Goal: Task Accomplishment & Management: Manage account settings

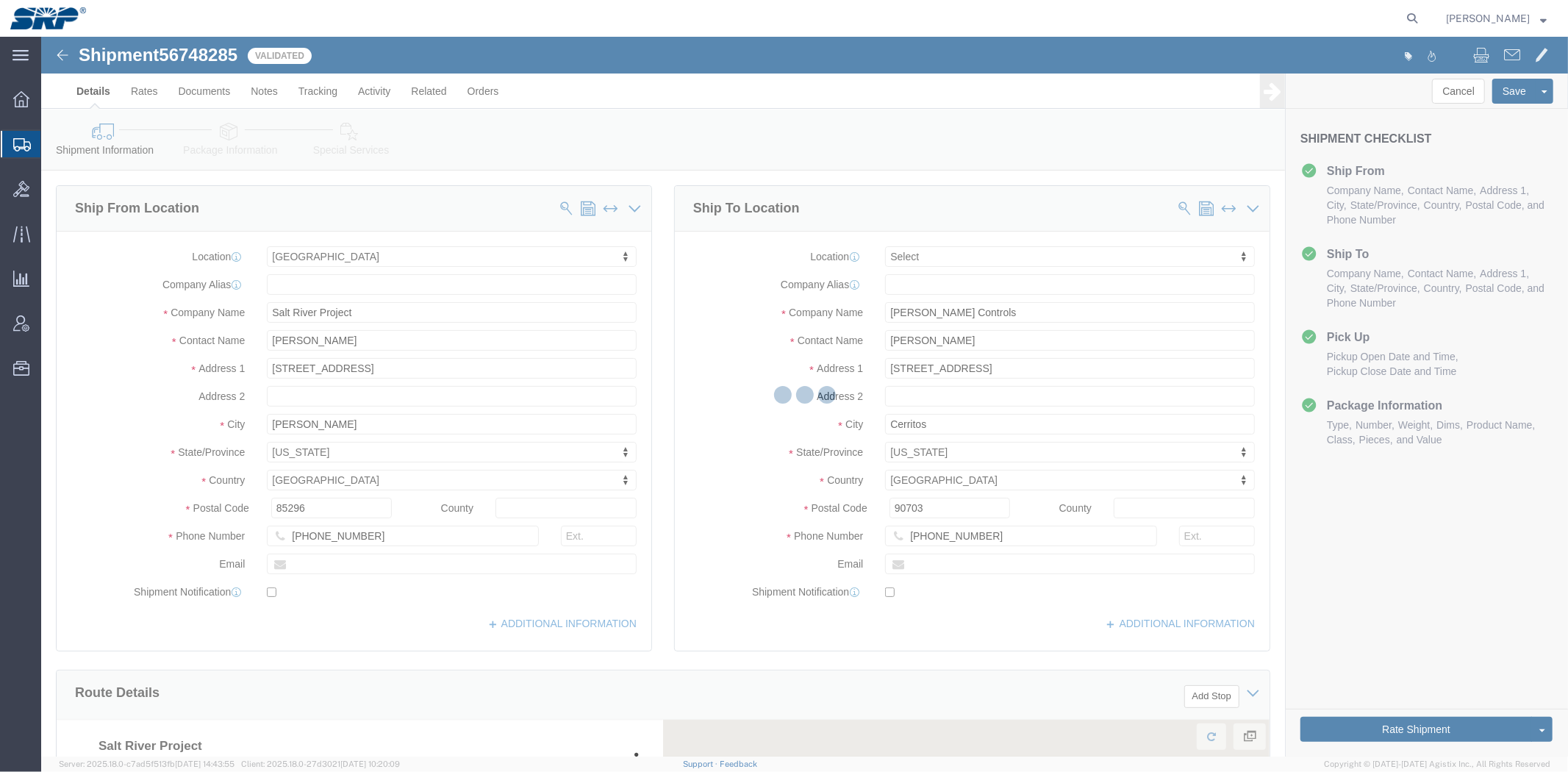
select select "54820"
select select
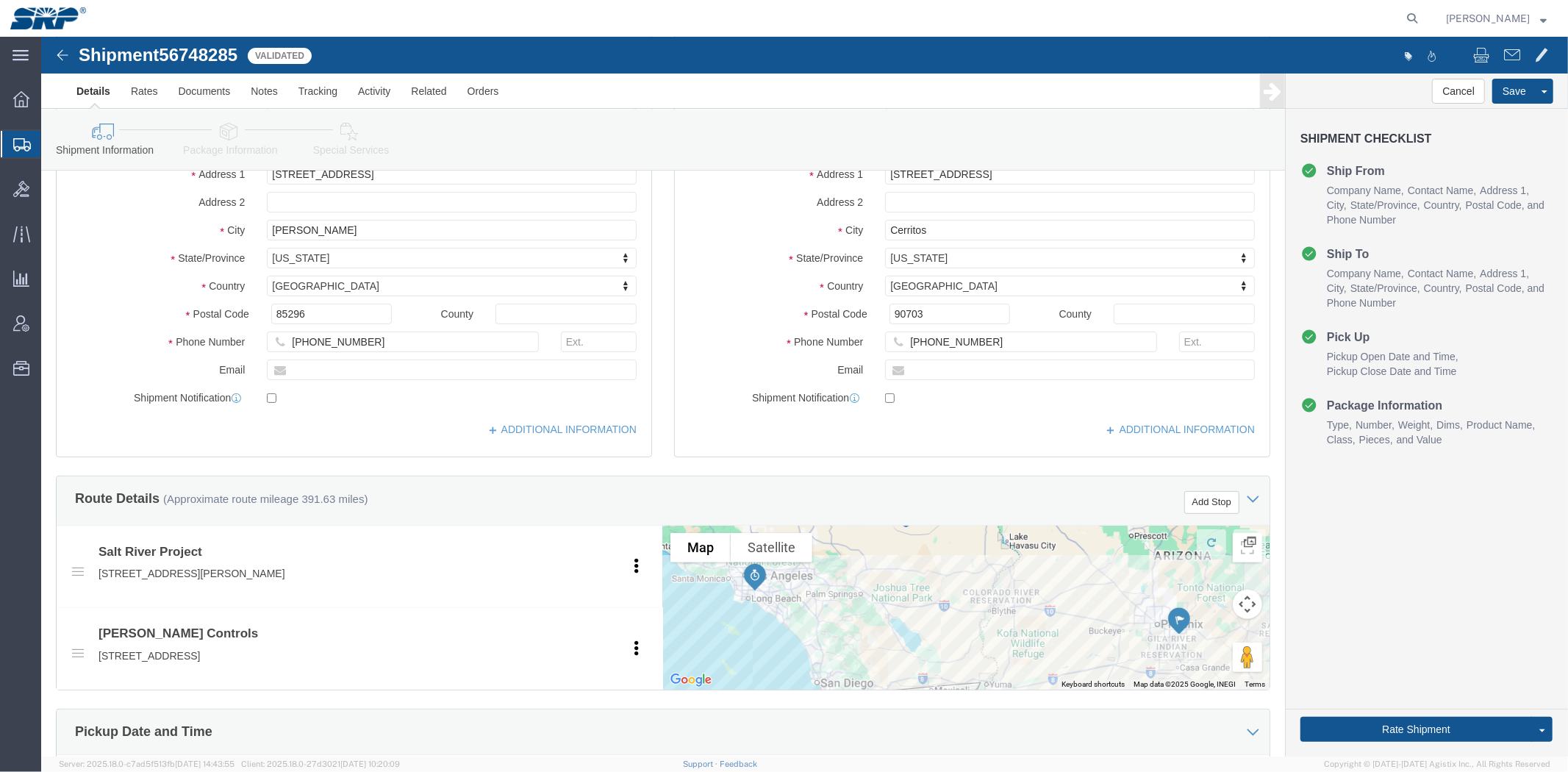
scroll to position [780, 0]
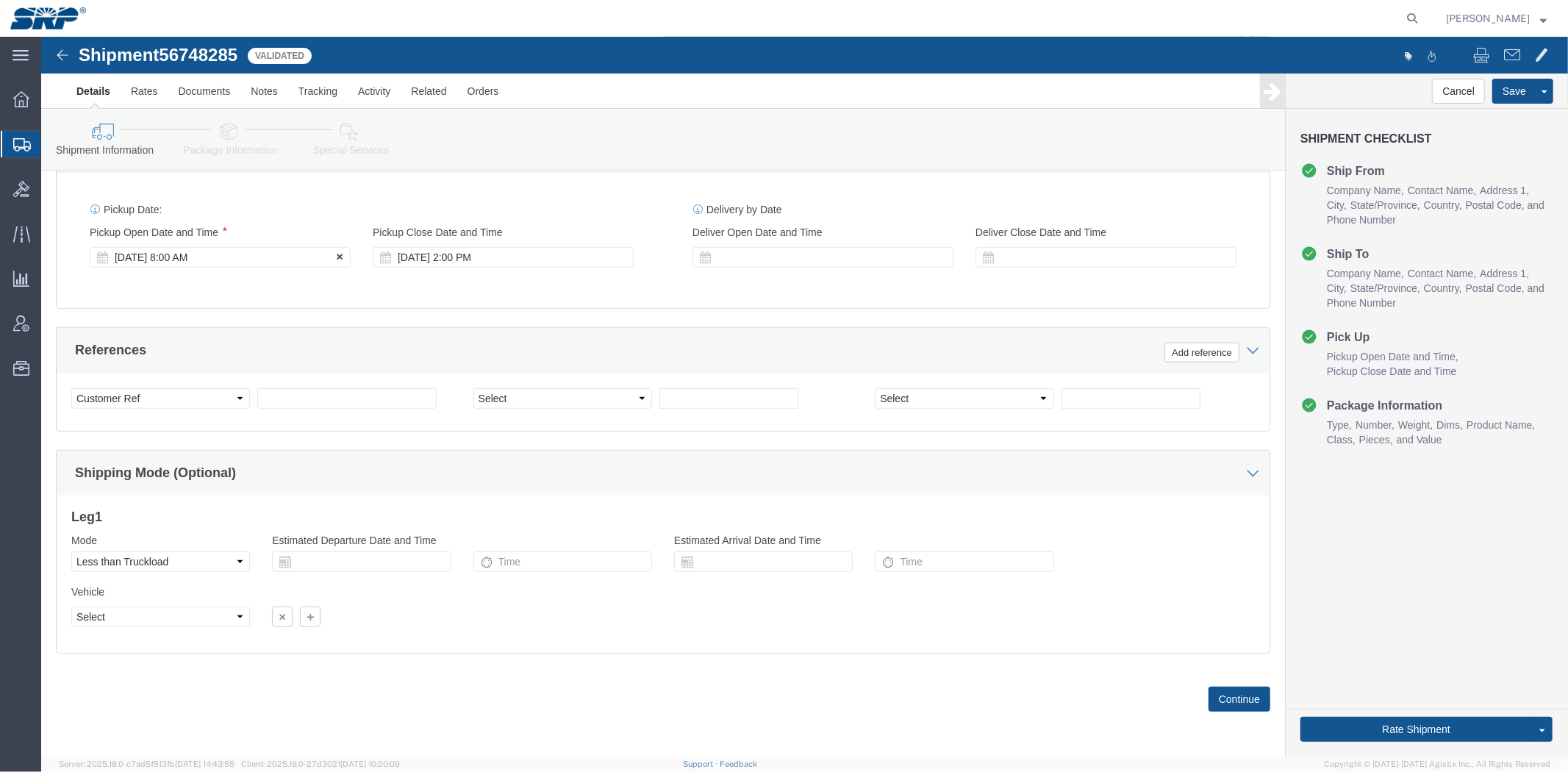
drag, startPoint x: 140, startPoint y: 172, endPoint x: 147, endPoint y: 392, distance: 220.1
click div "Select Account Type Activity ID Airline Appointment Number ASN Batch Request # …"
click select "Select Account Type Activity ID Airline Appointment Number ASN Batch Request # …"
select select "WORKORDR"
click select "Select Account Type Activity ID Airline Appointment Number ASN Batch Request # …"
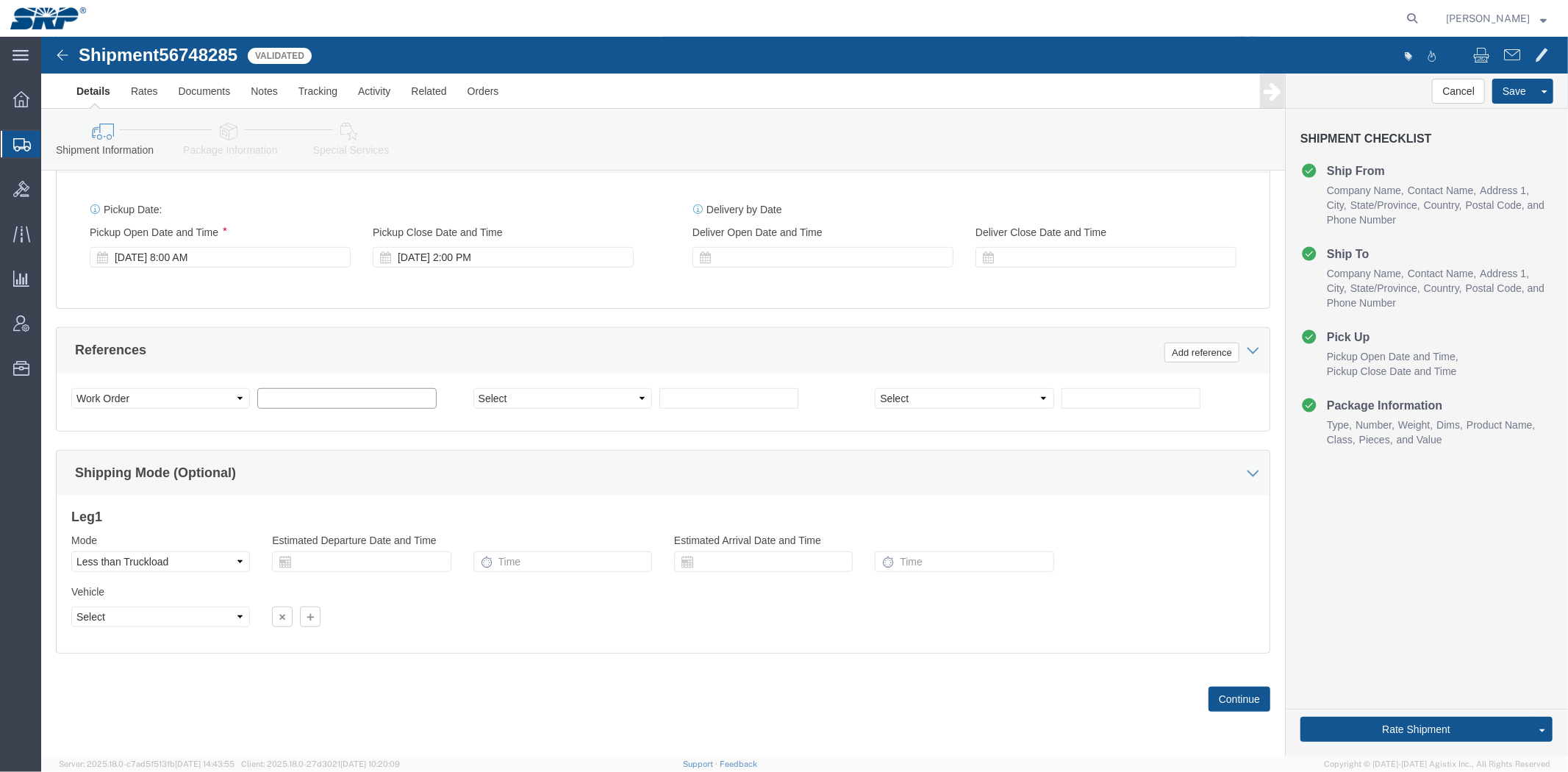
click input "text"
paste input "P4805380"
type input "P4805380"
click div "Shipping Mode (Optional)"
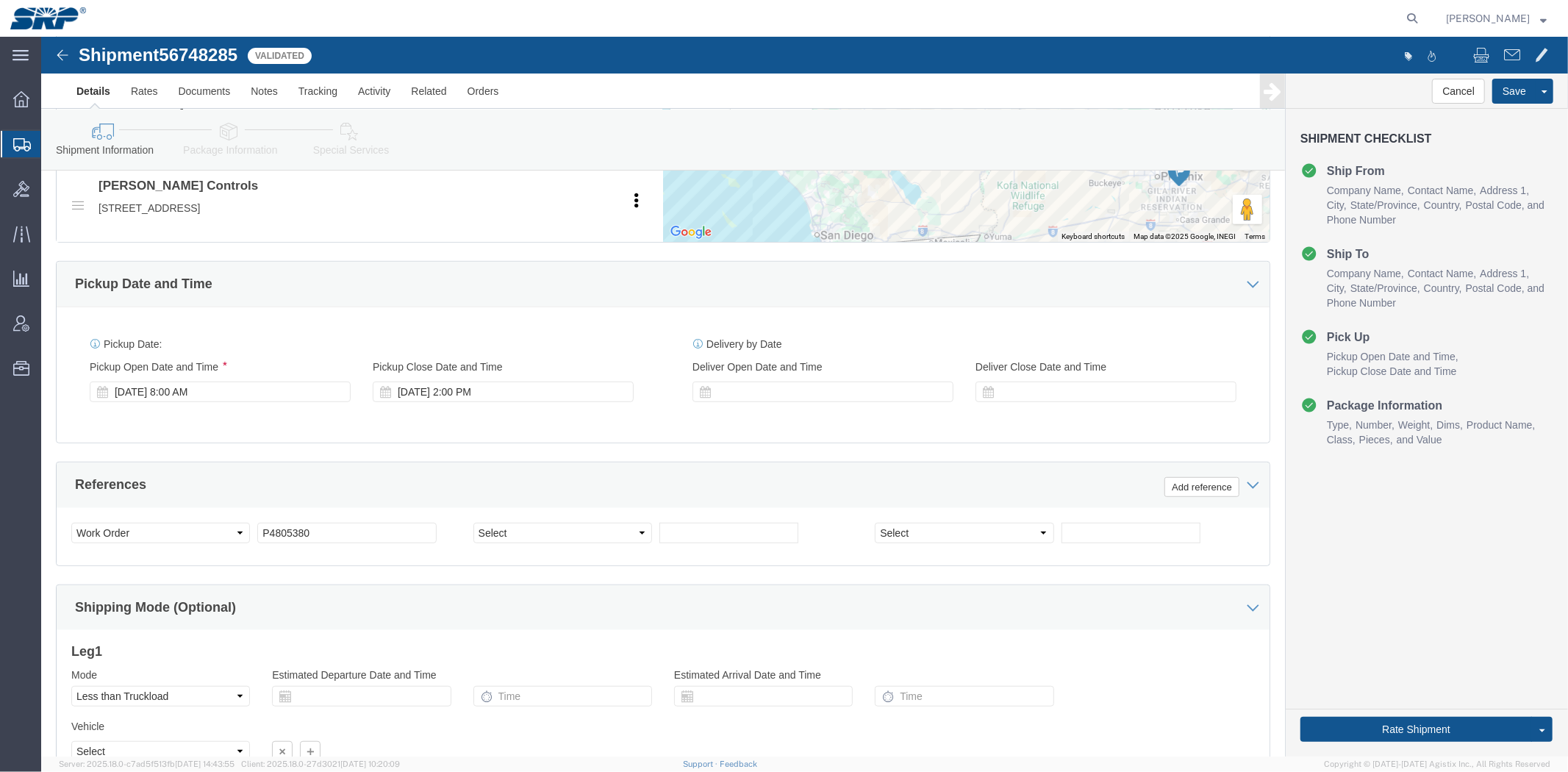
scroll to position [0, 0]
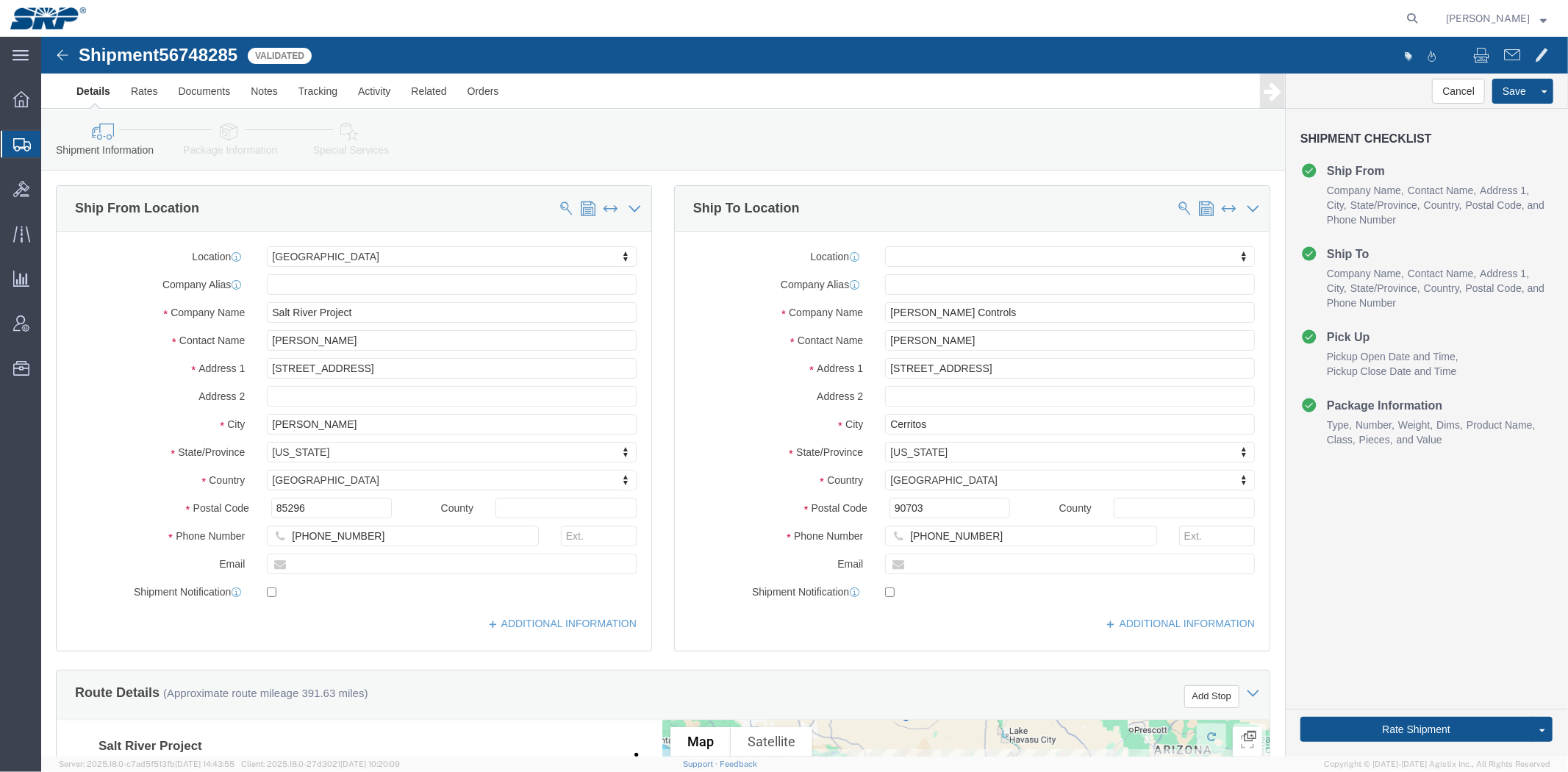
drag, startPoint x: 432, startPoint y: 455, endPoint x: 380, endPoint y: 255, distance: 206.6
click link "Package Information"
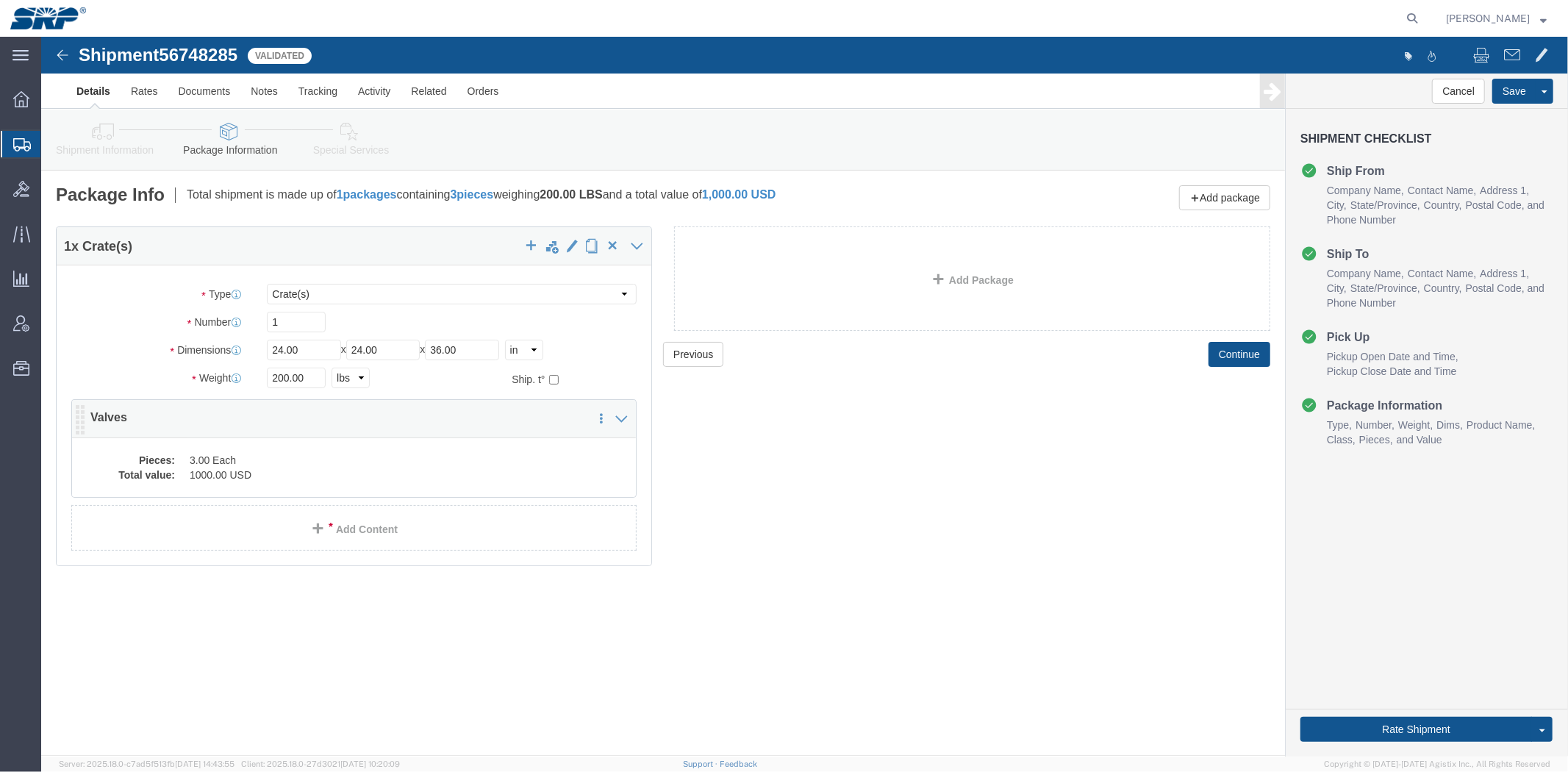
click dd "3.00 Each"
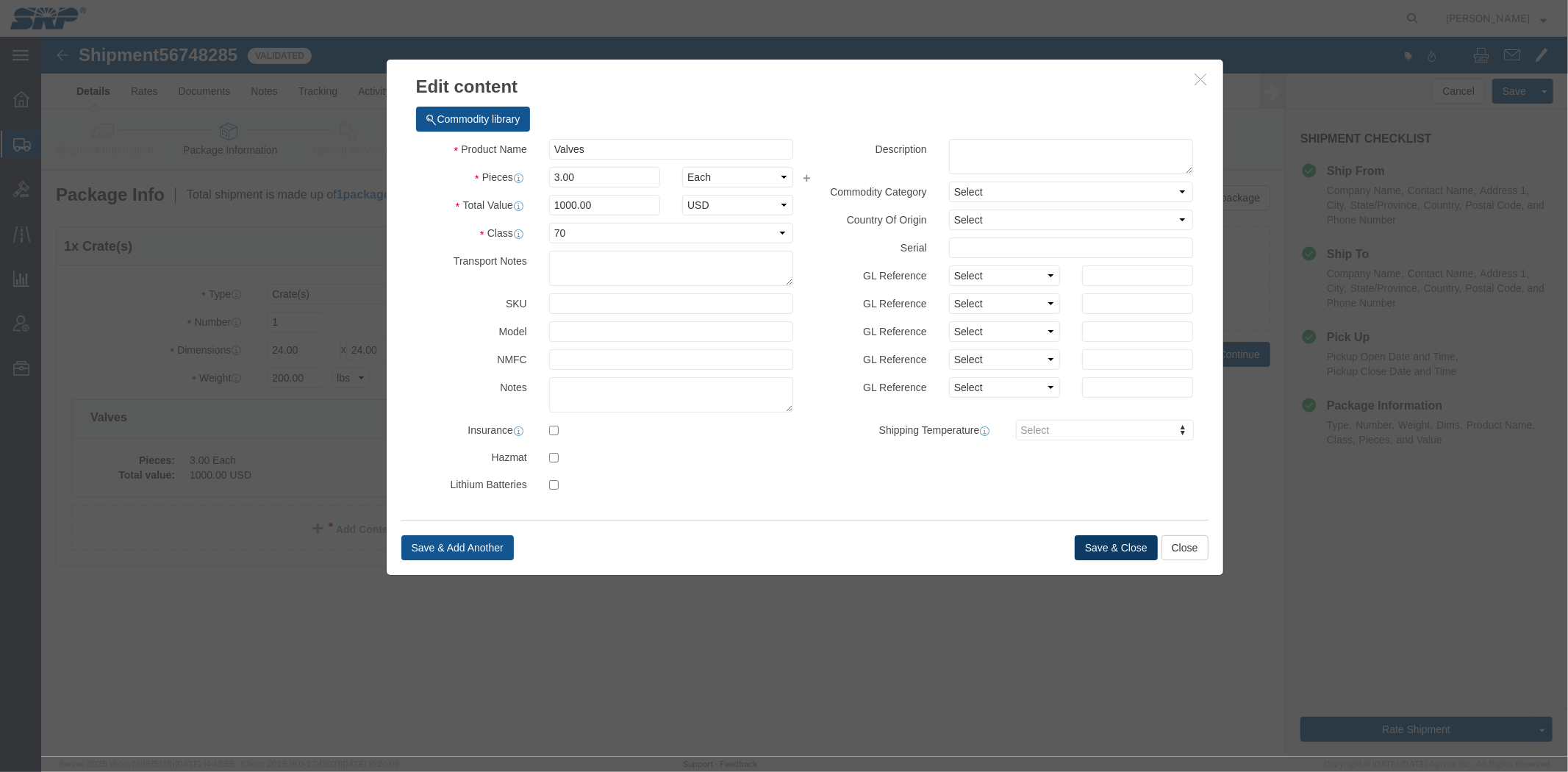
click button "Save & Close"
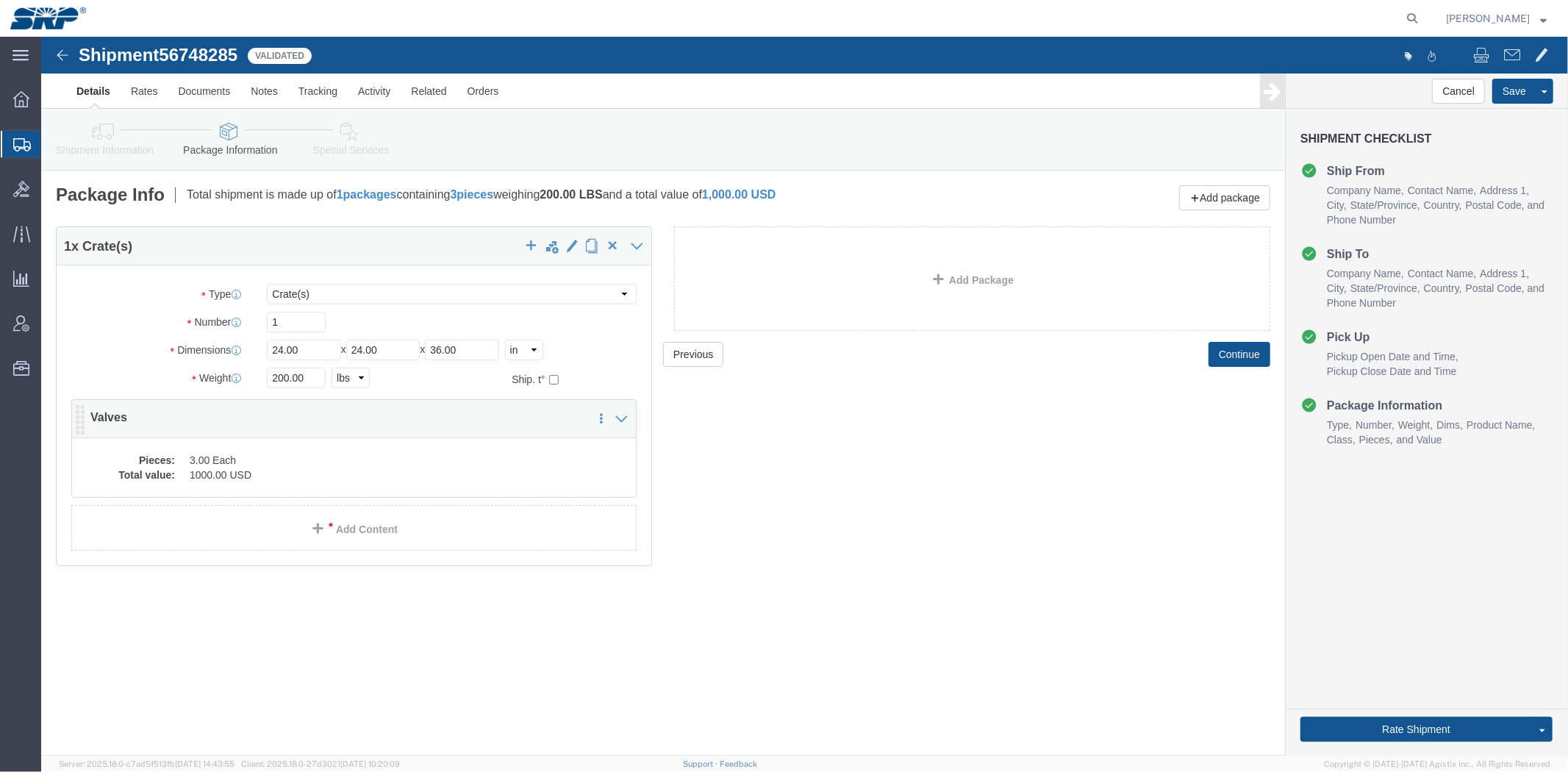
click div "Pieces: 3.00 Each Total value: 1000.00 USD"
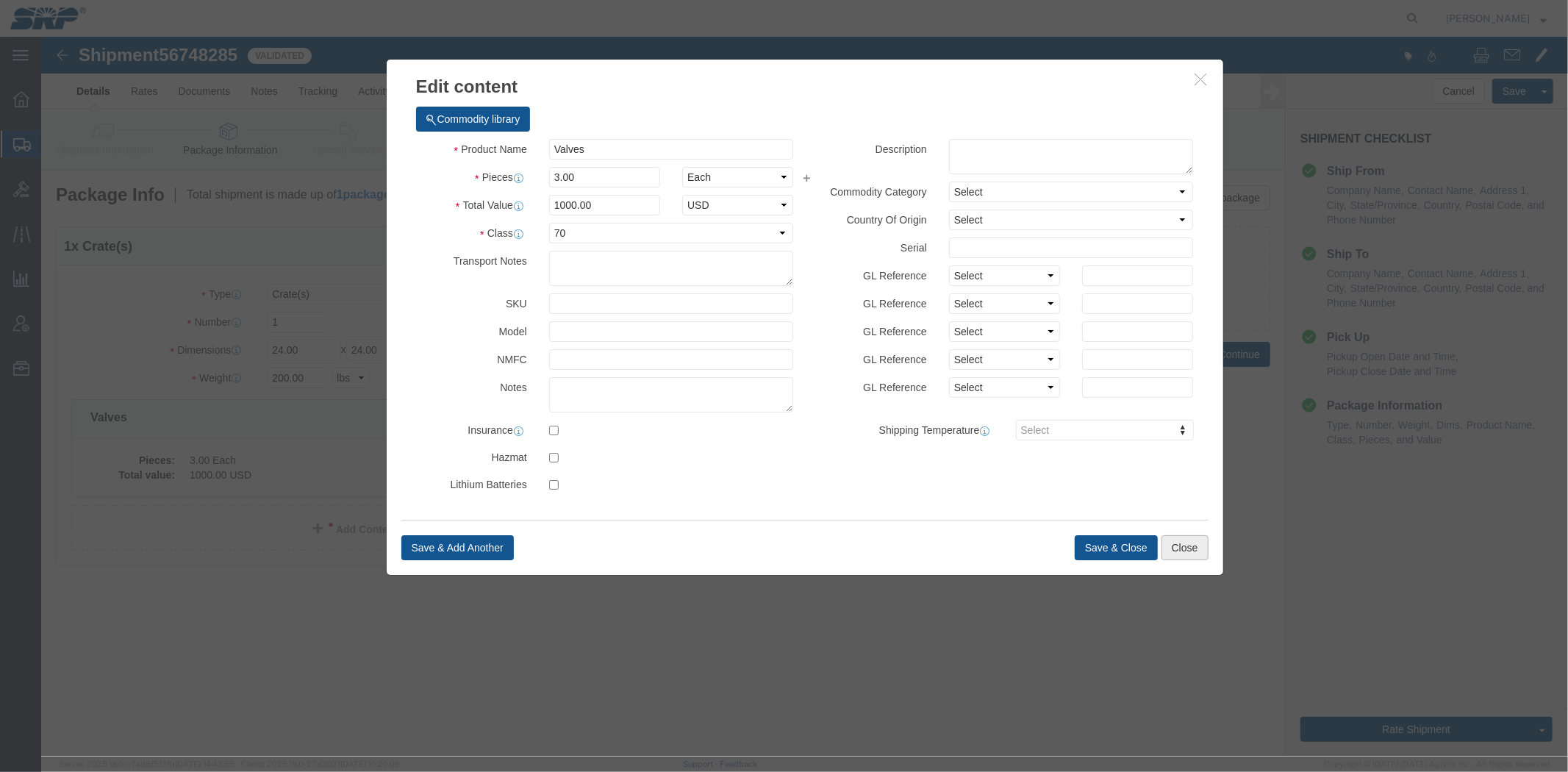
click button "Close"
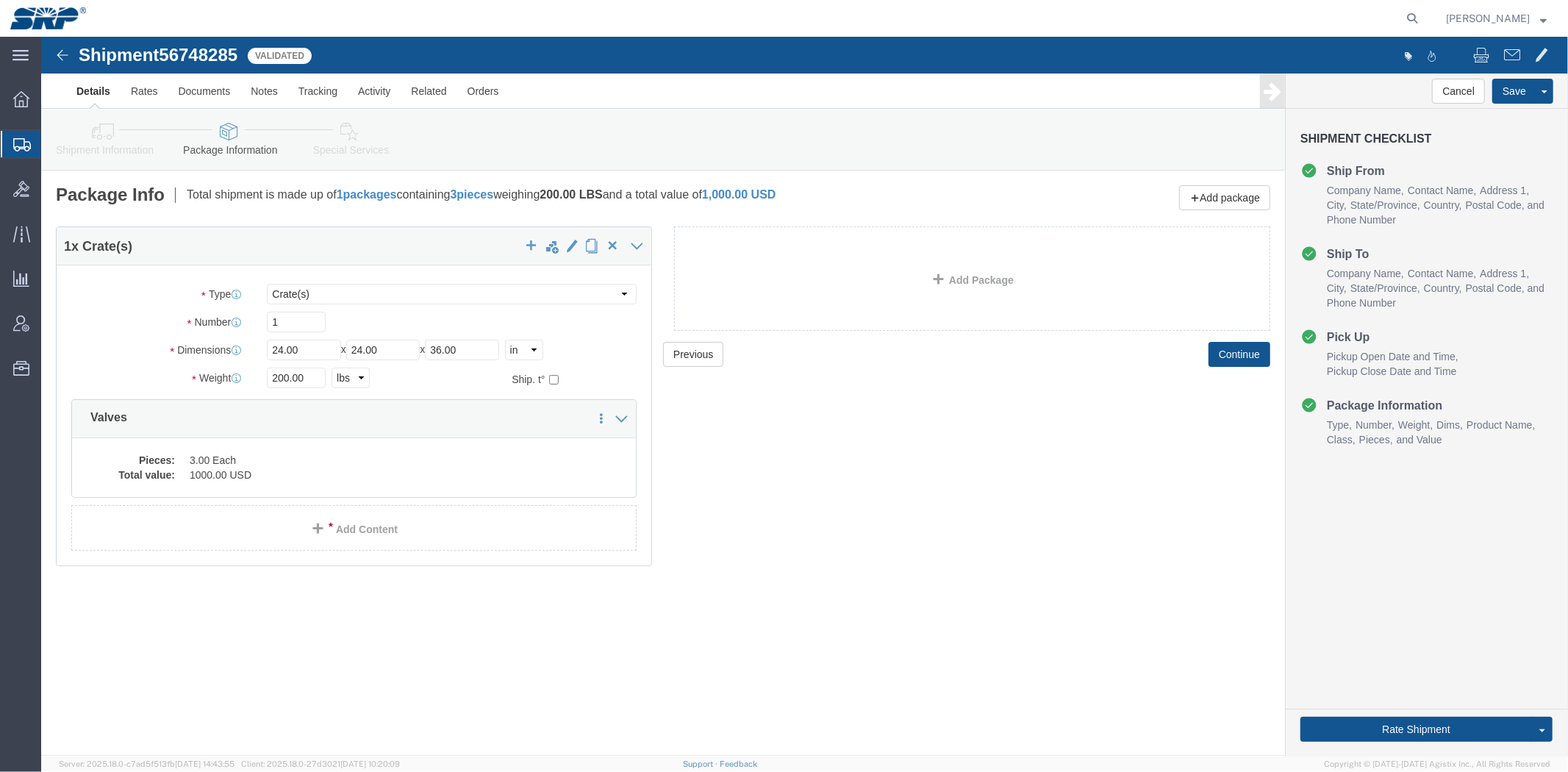
click link "Shipment Information"
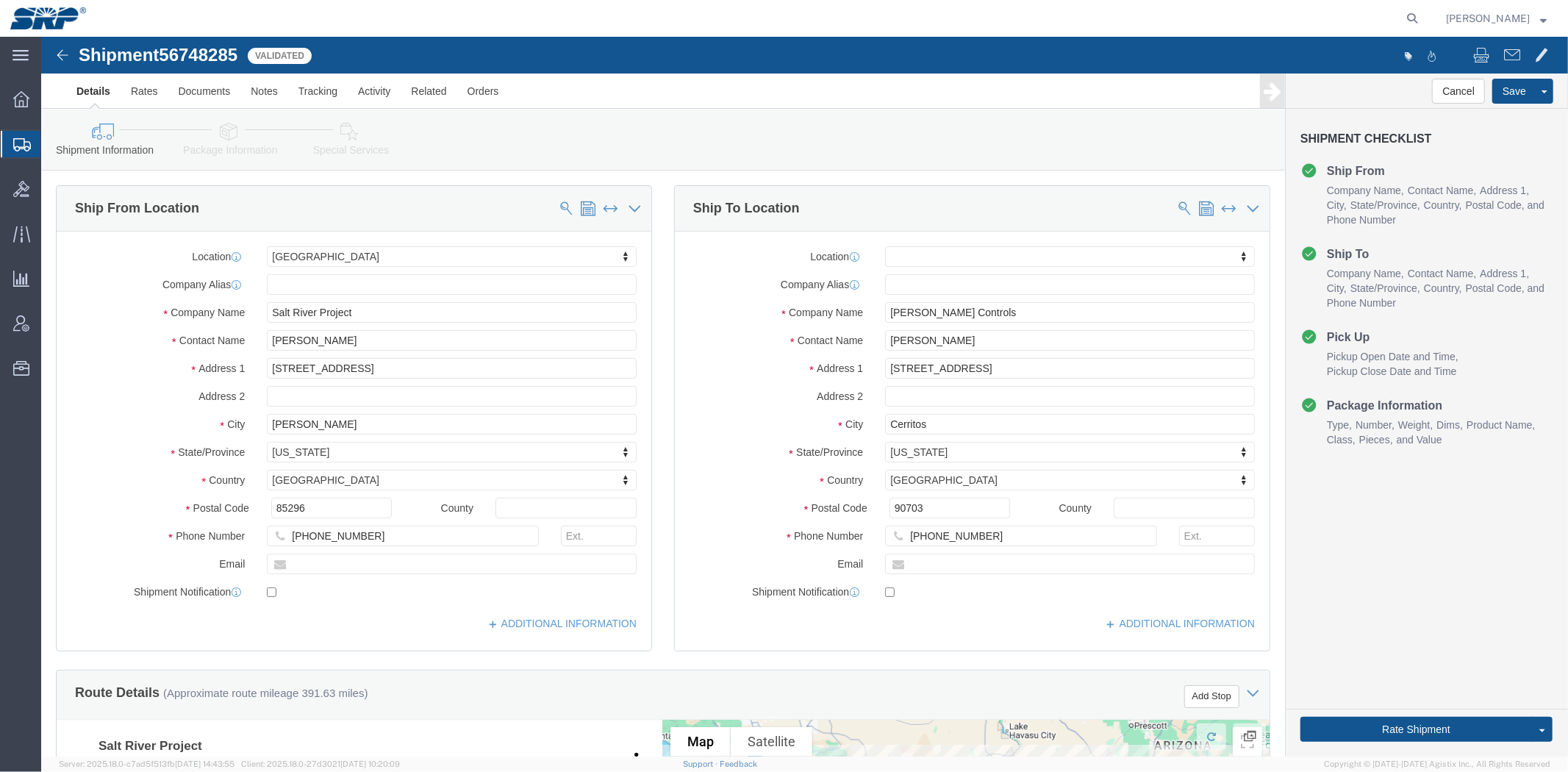
click div "Company Name Salt River Project"
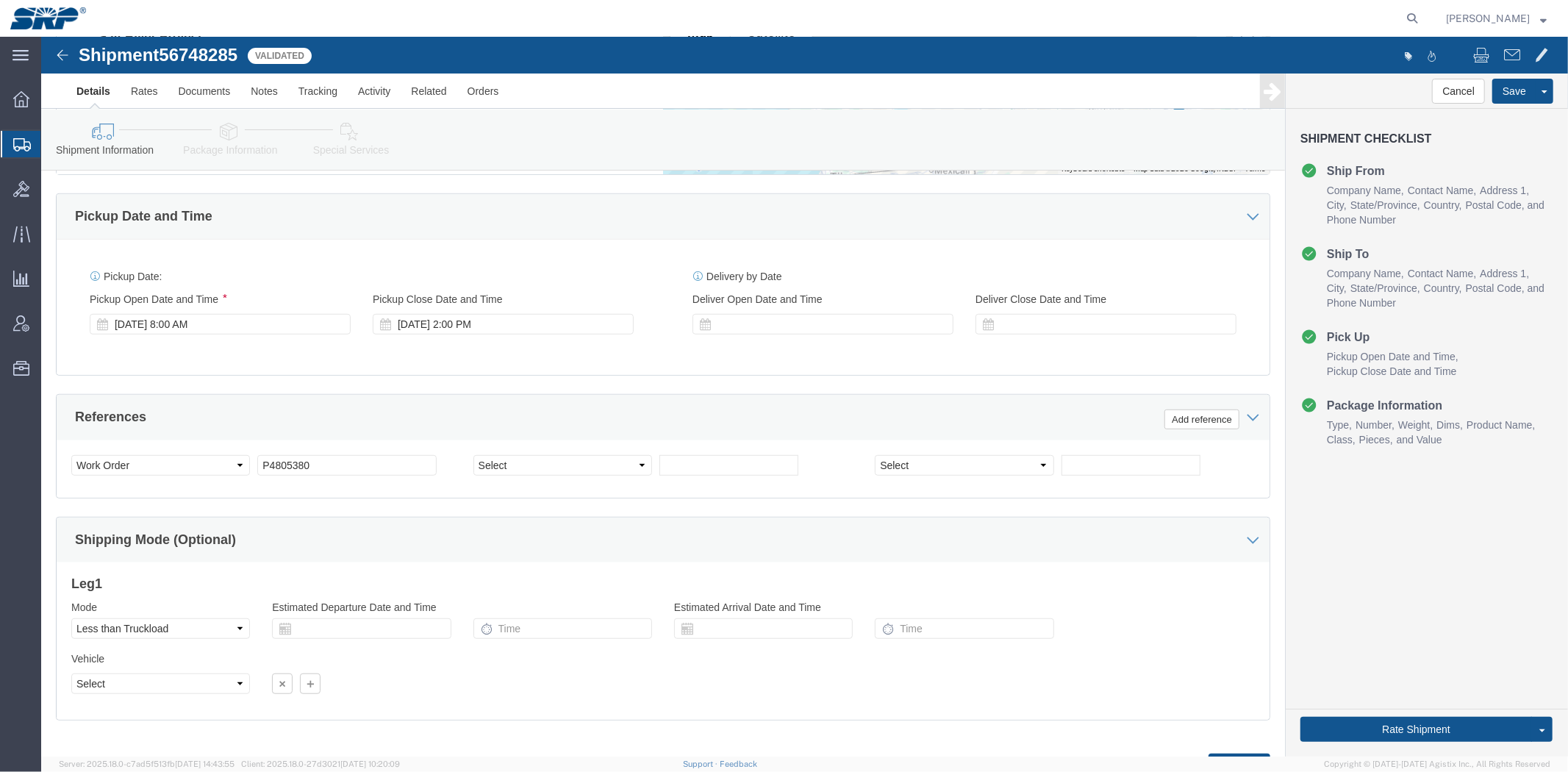
scroll to position [780, 0]
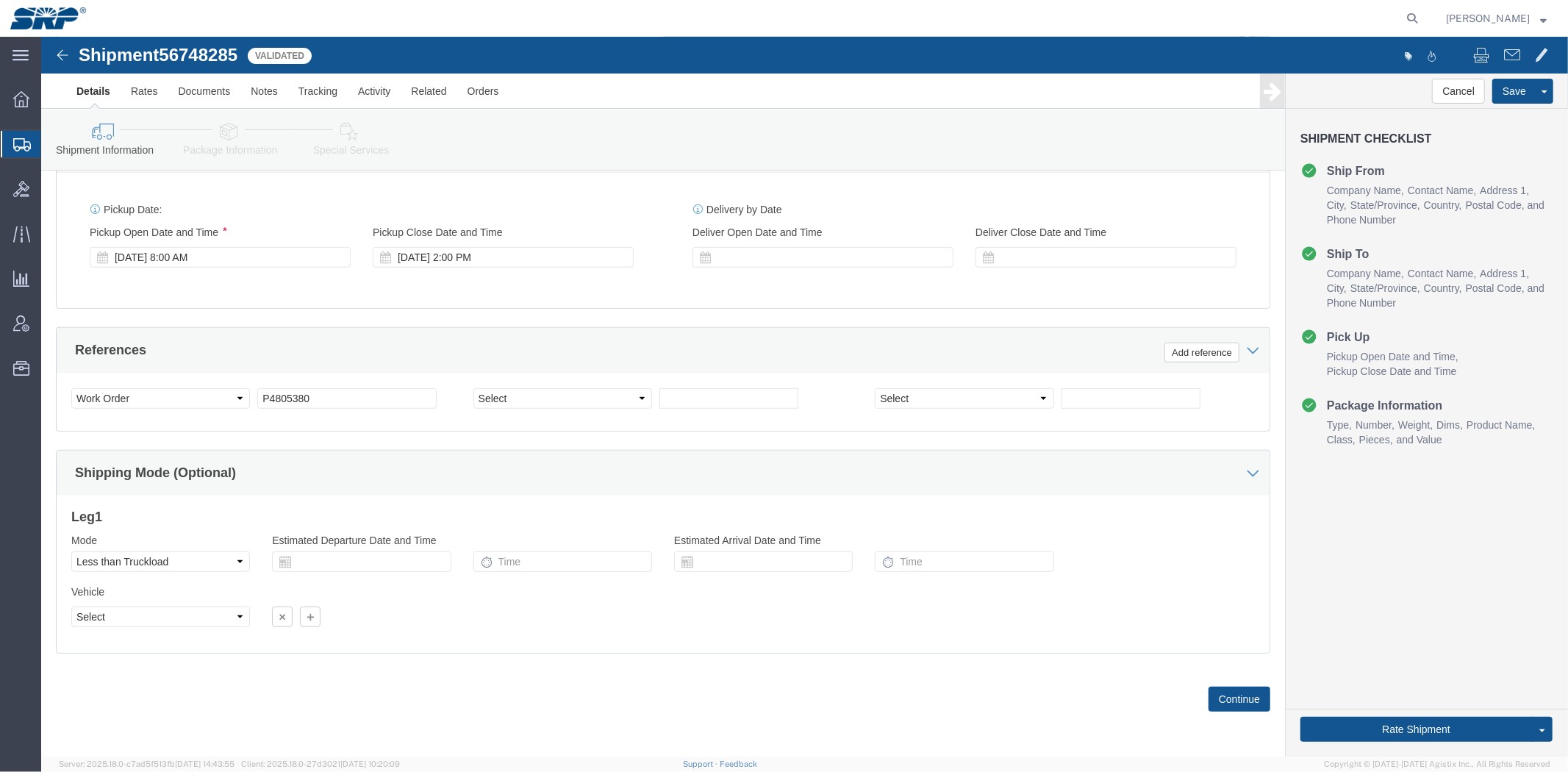
drag, startPoint x: 652, startPoint y: 248, endPoint x: 670, endPoint y: 307, distance: 61.7
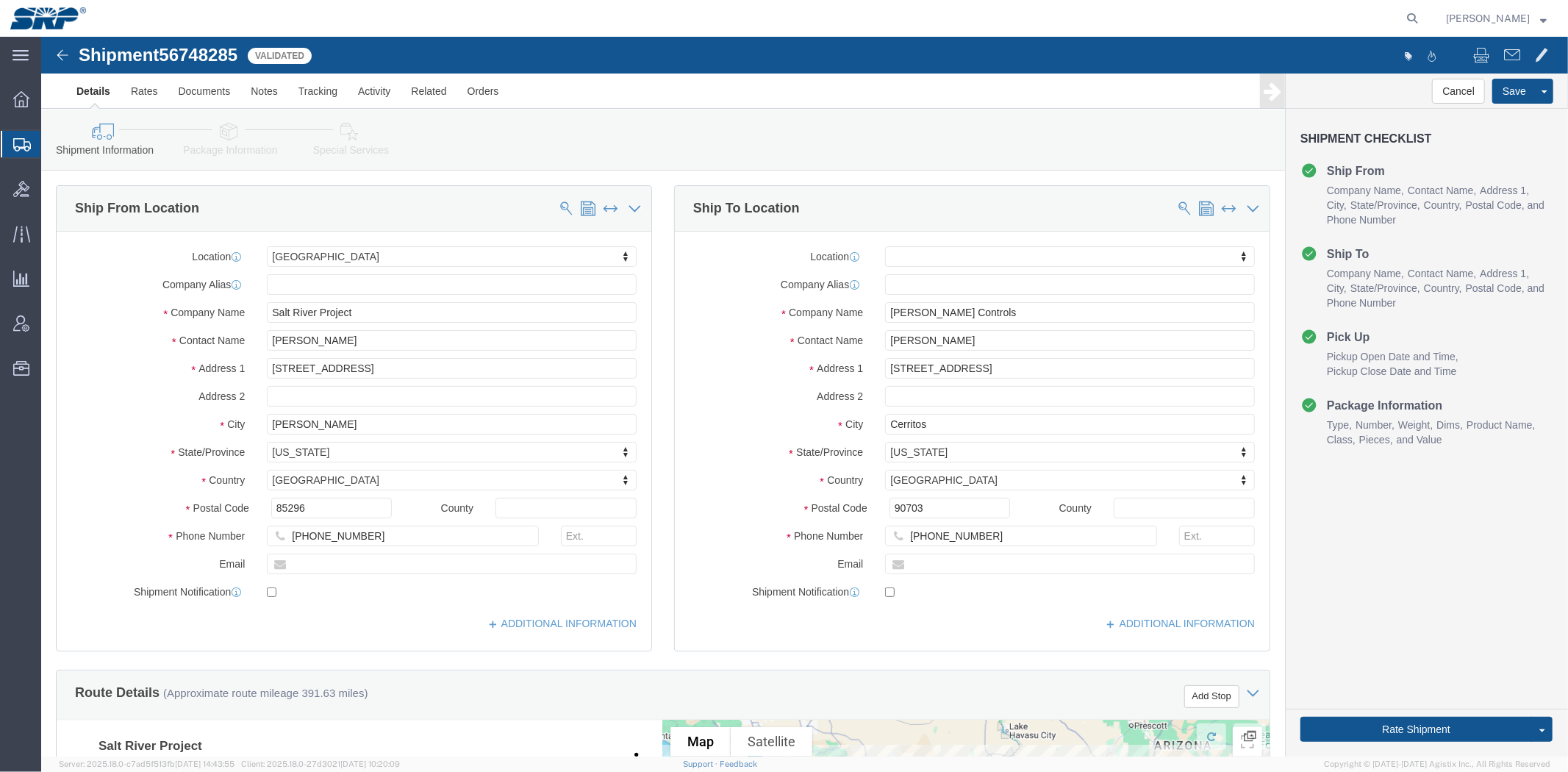
drag, startPoint x: 287, startPoint y: 480, endPoint x: 128, endPoint y: 81, distance: 429.5
click link "Package Information"
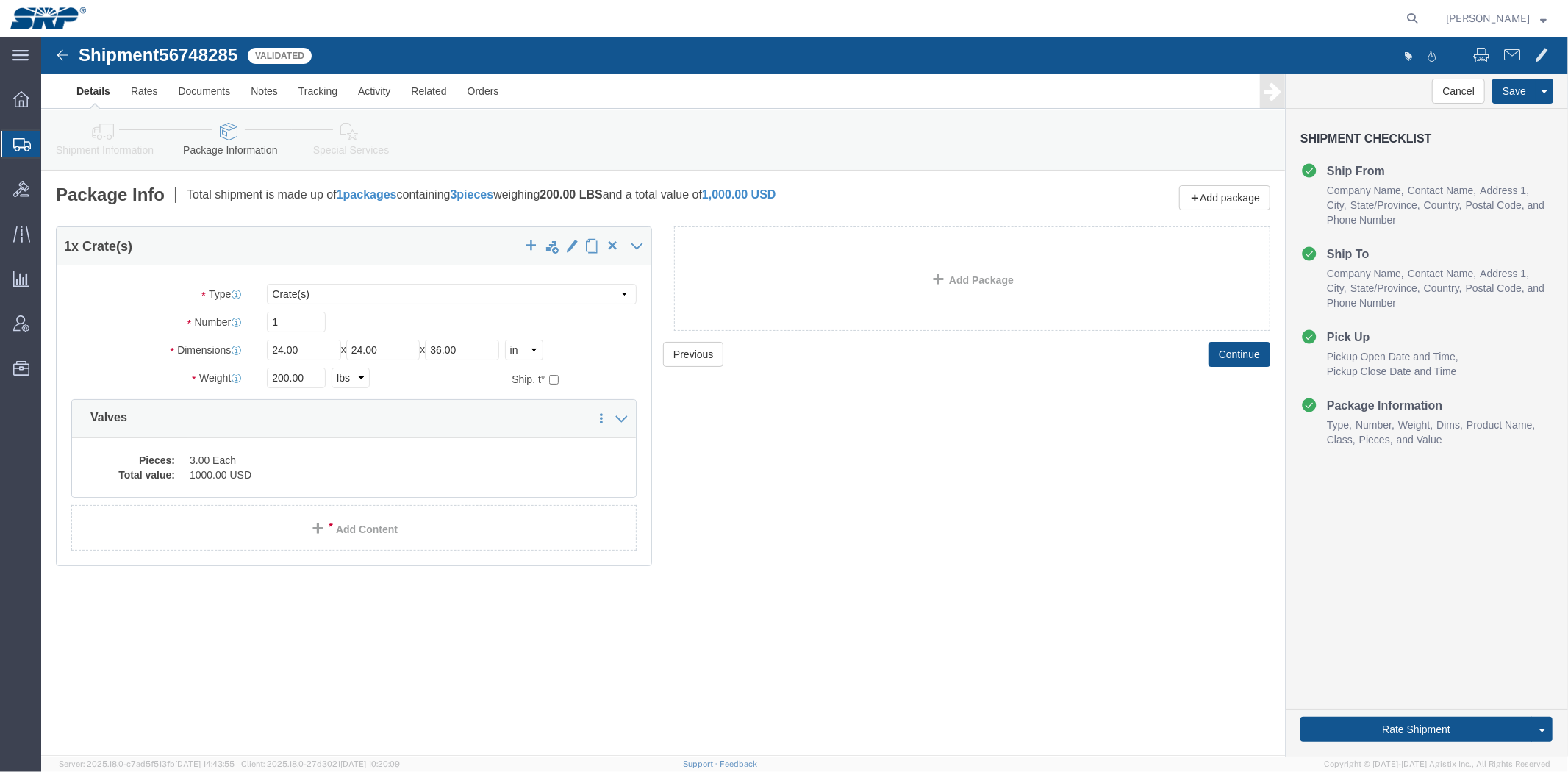
click link "Special Services"
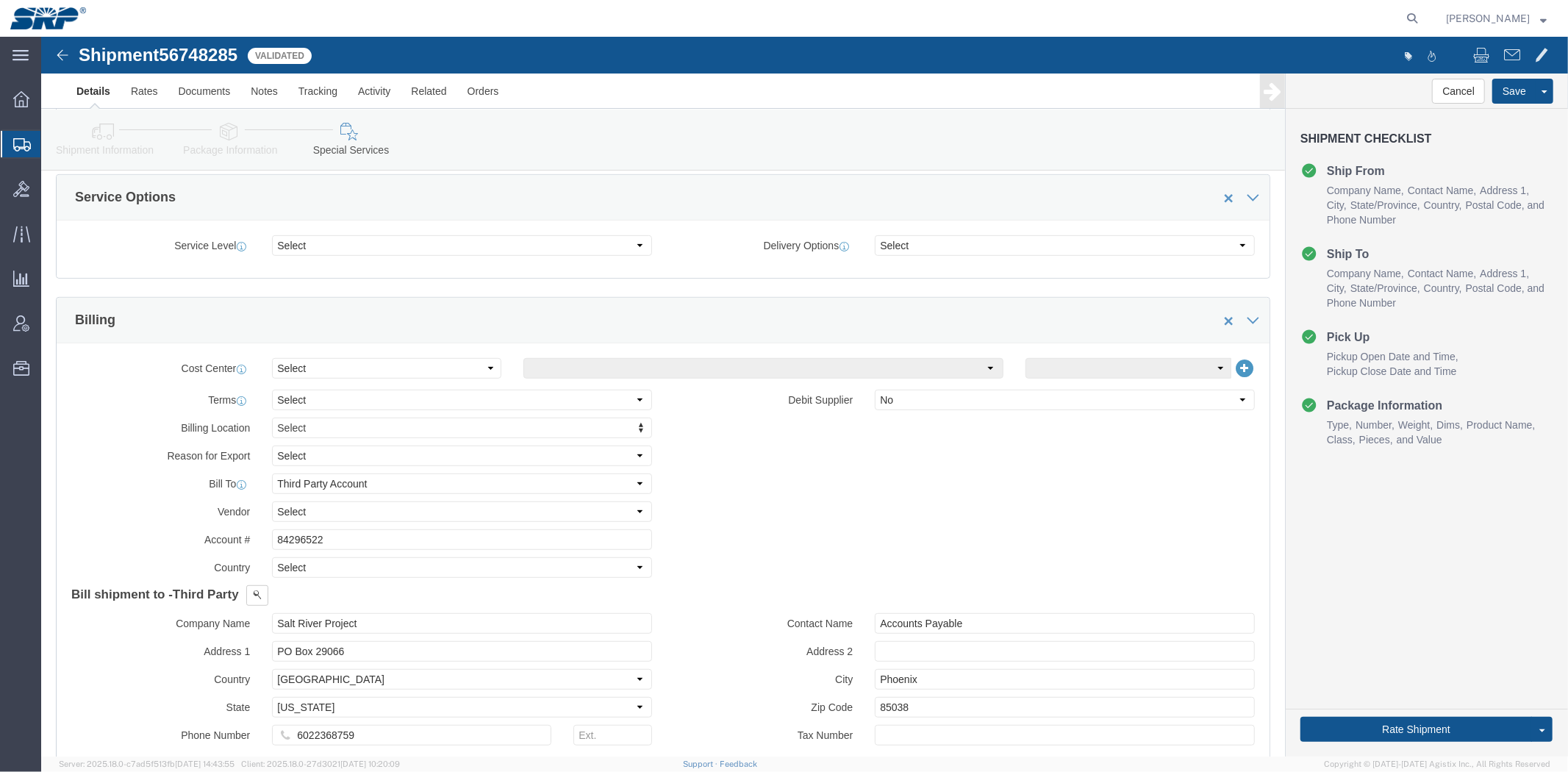
drag, startPoint x: 365, startPoint y: 201, endPoint x: 386, endPoint y: 298, distance: 99.2
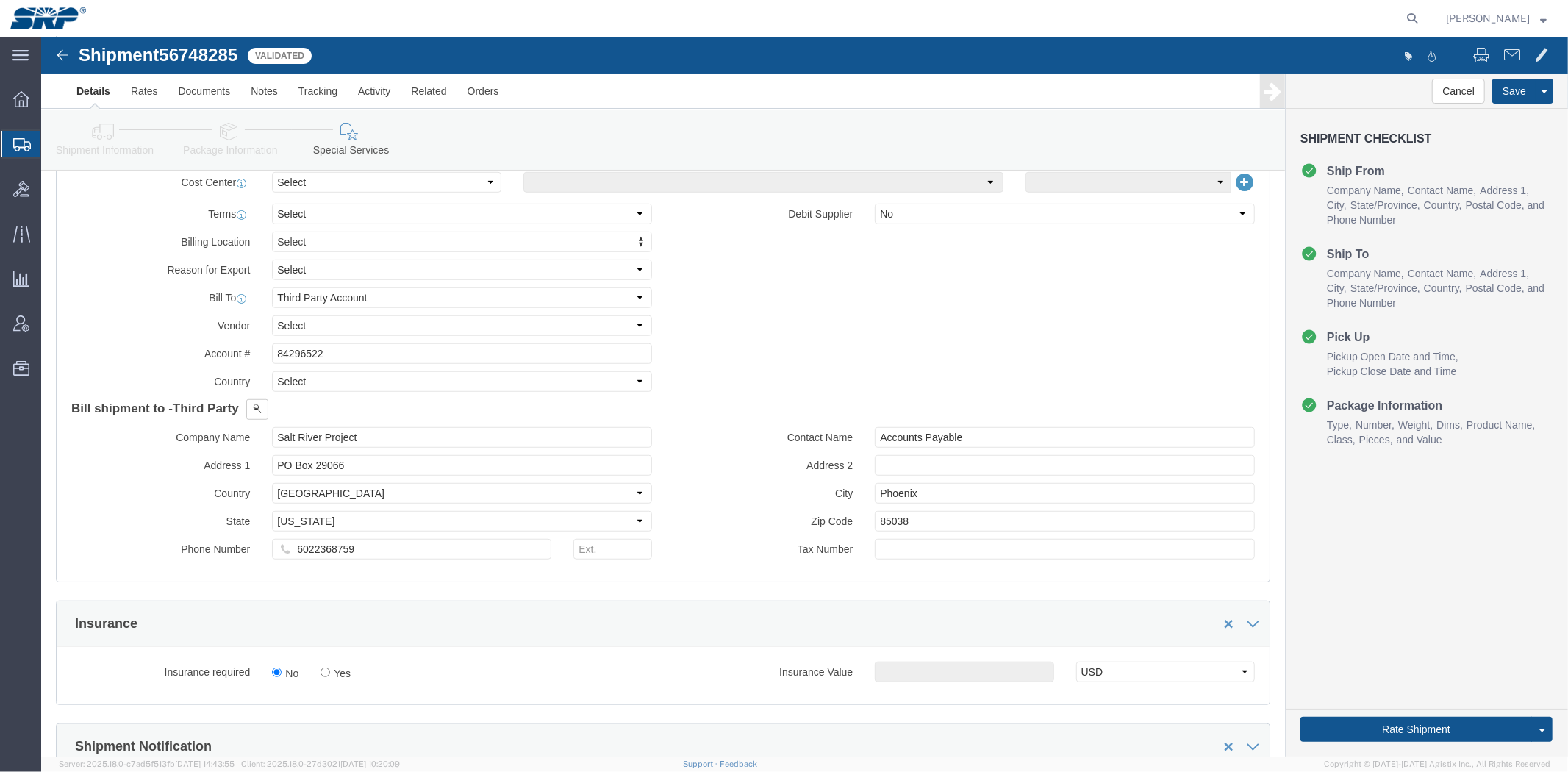
scroll to position [766, 0]
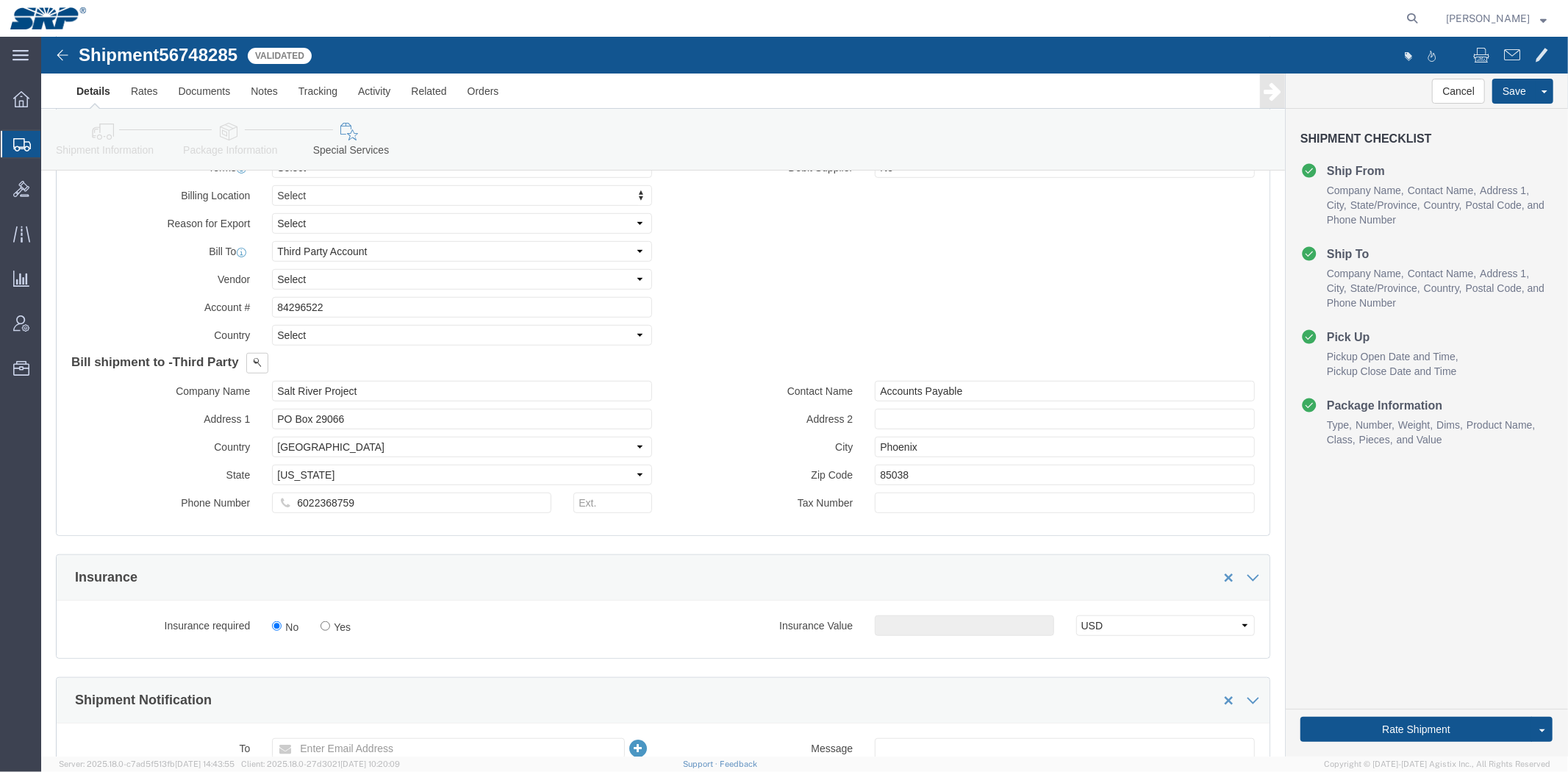
drag, startPoint x: 374, startPoint y: 262, endPoint x: 394, endPoint y: 330, distance: 70.9
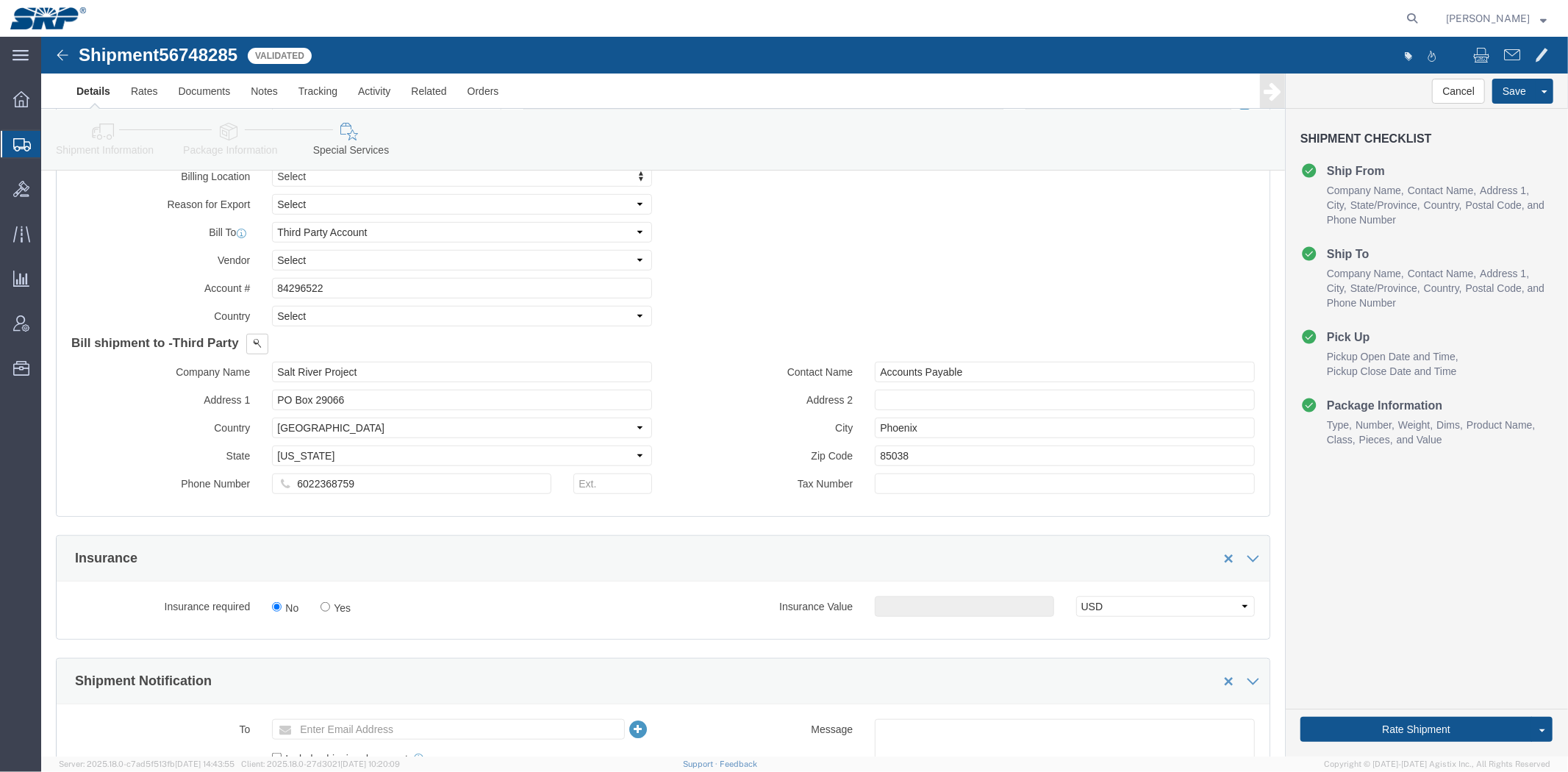
click div "Rate Shipment Send To Bid Rate And Send To Bid"
click button "Rate Shipment"
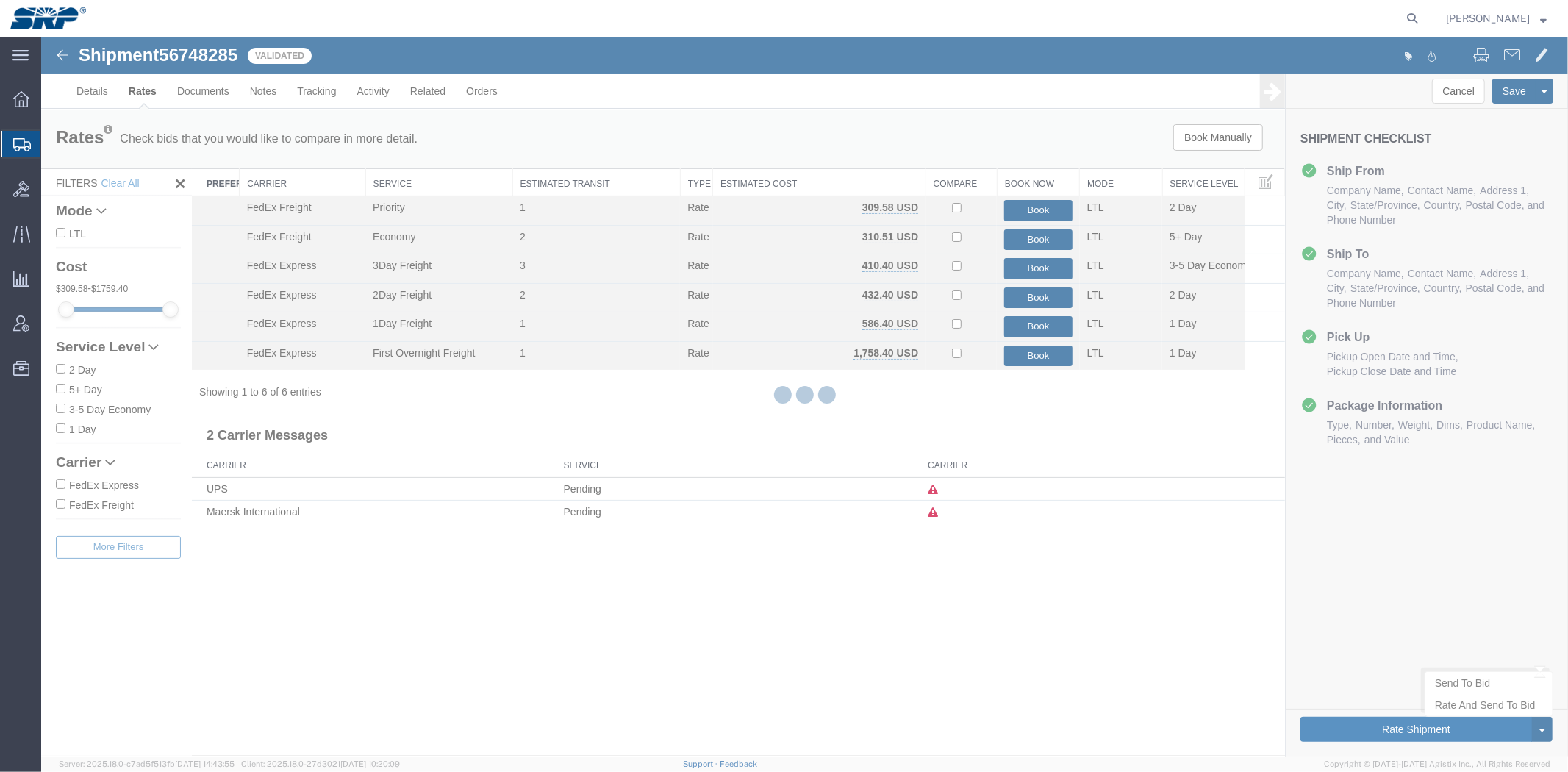
scroll to position [0, 0]
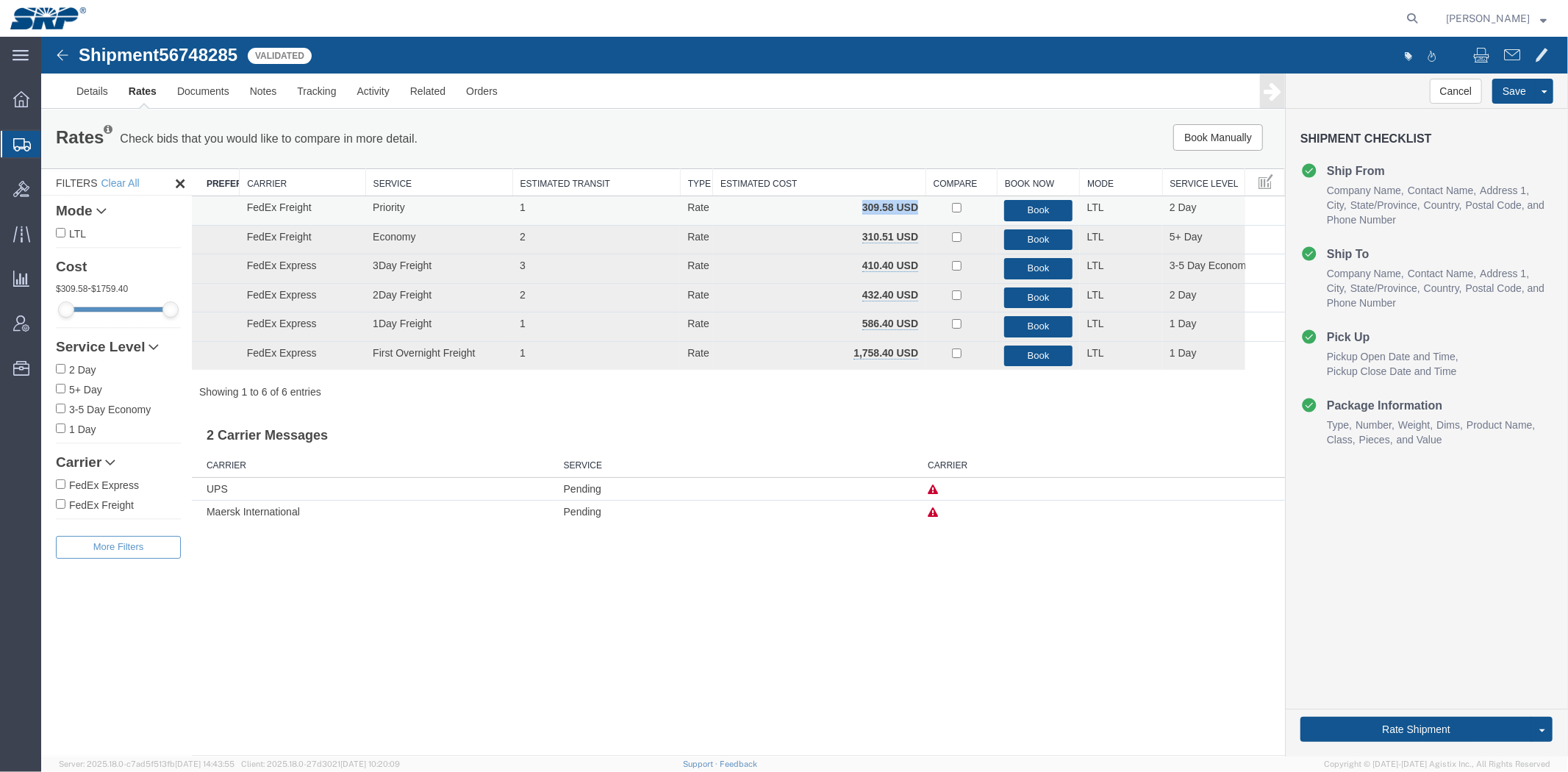
drag, startPoint x: 861, startPoint y: 204, endPoint x: 920, endPoint y: 209, distance: 59.2
click at [889, 145] on div "Book Manually Pause Continue" at bounding box center [1023, 137] width 515 height 27
click at [1034, 213] on button "Book" at bounding box center [1036, 210] width 67 height 22
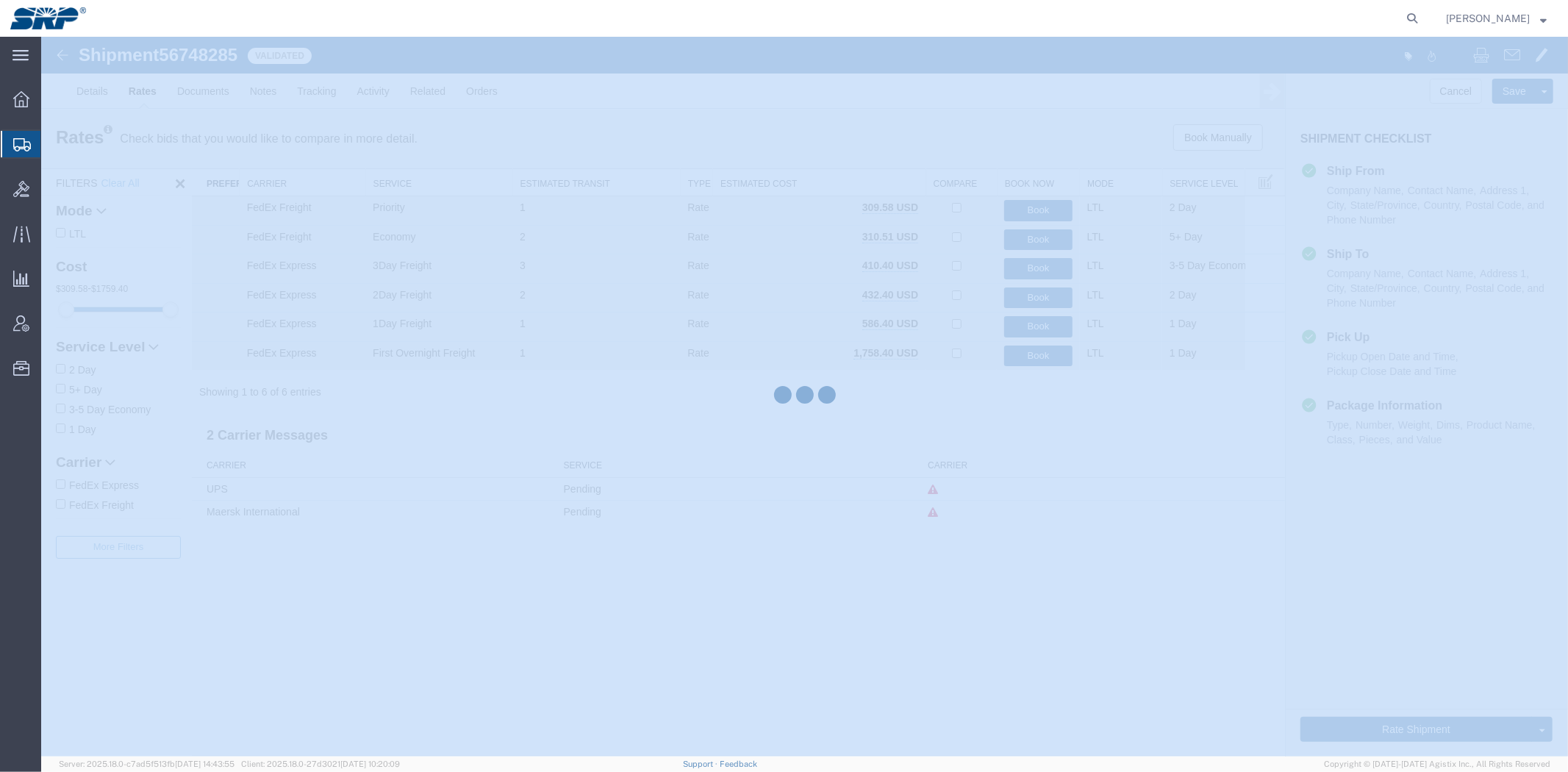
click at [1034, 213] on div at bounding box center [805, 396] width 1526 height 720
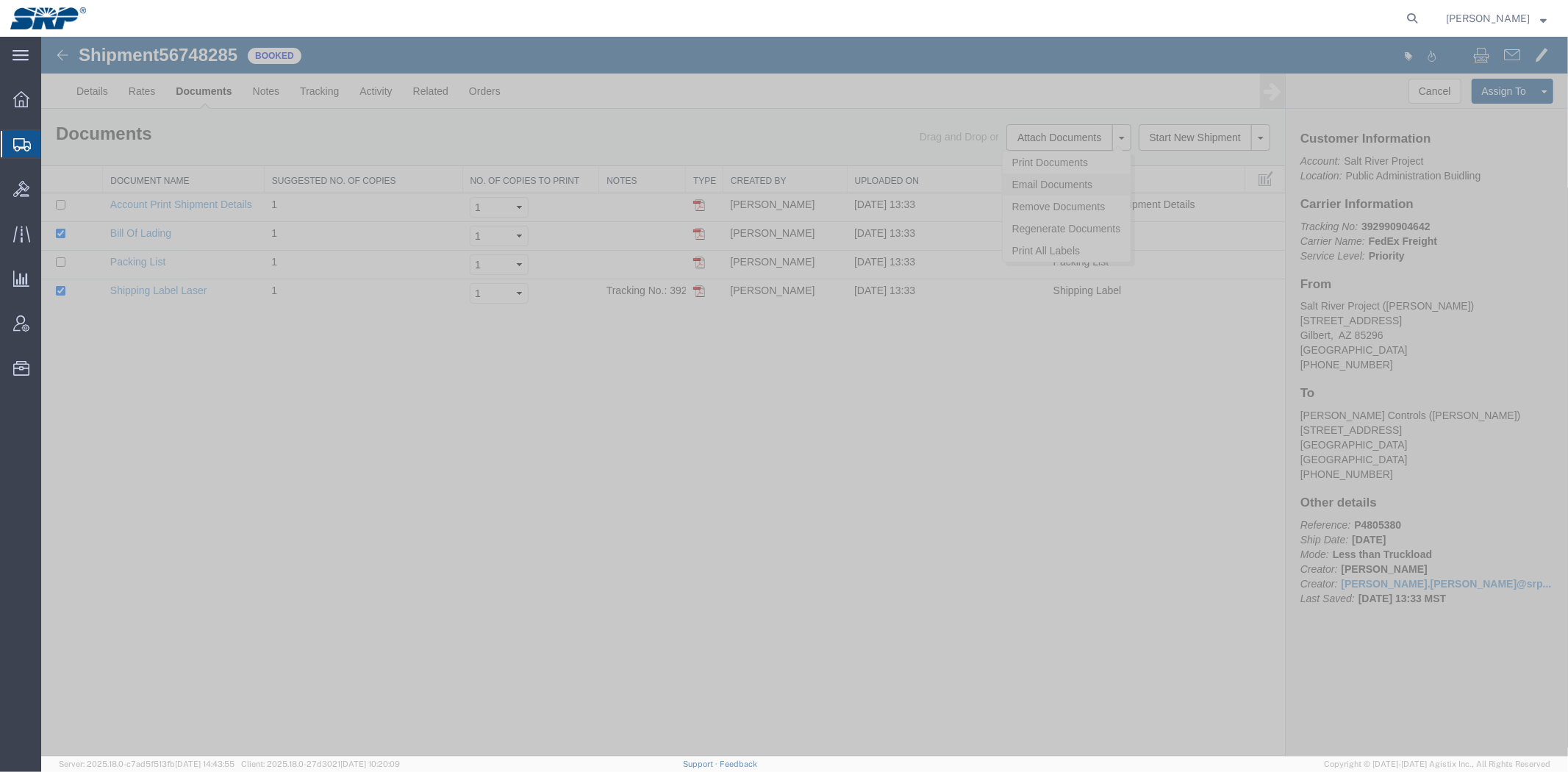
click at [1081, 184] on link "Email Documents" at bounding box center [1065, 183] width 128 height 22
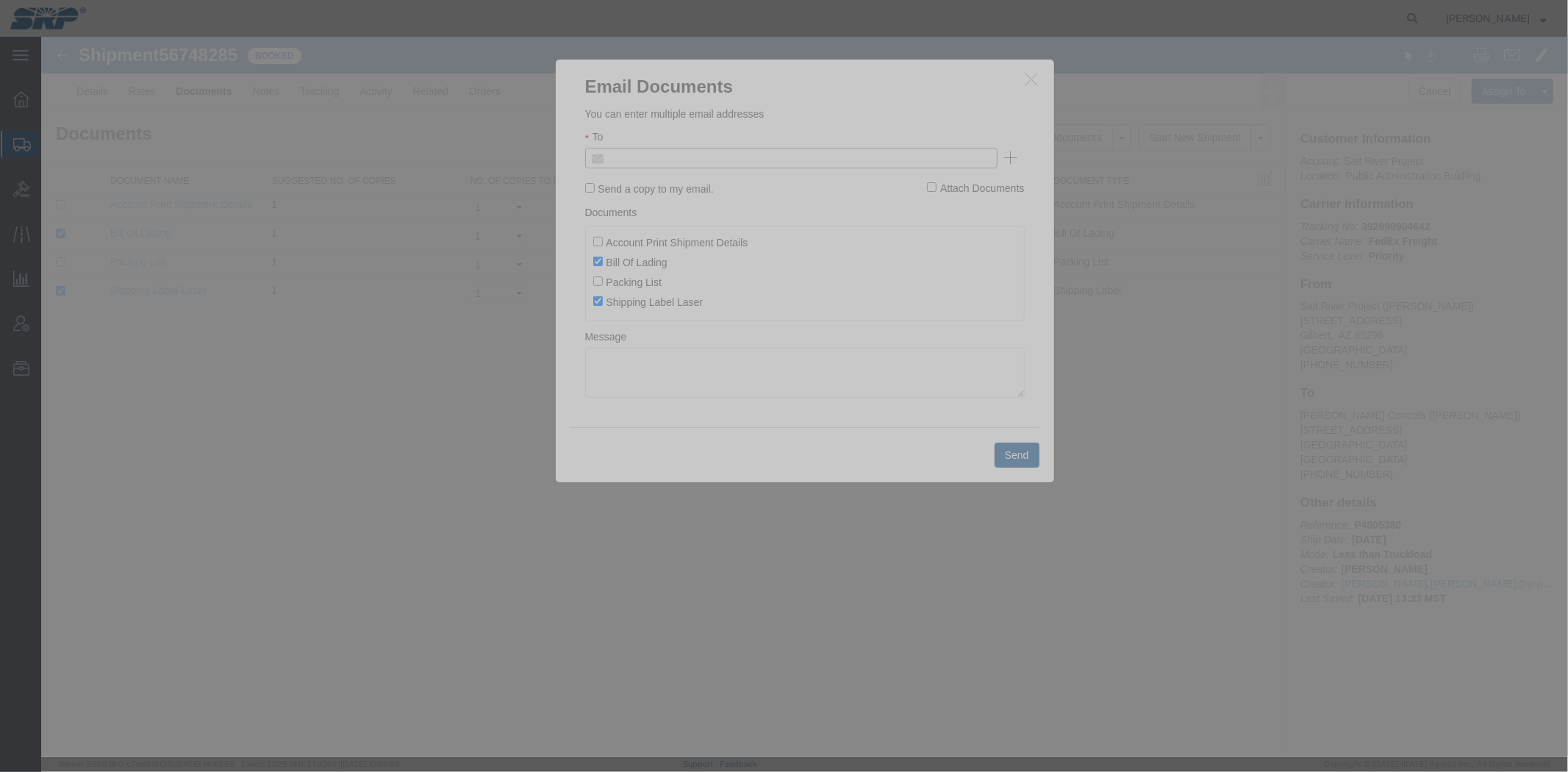
click at [642, 151] on input "text" at bounding box center [691, 156] width 172 height 19
type input "[PERSON_NAME][DOMAIN_NAME]"
click at [1017, 455] on button "Send" at bounding box center [1016, 453] width 45 height 25
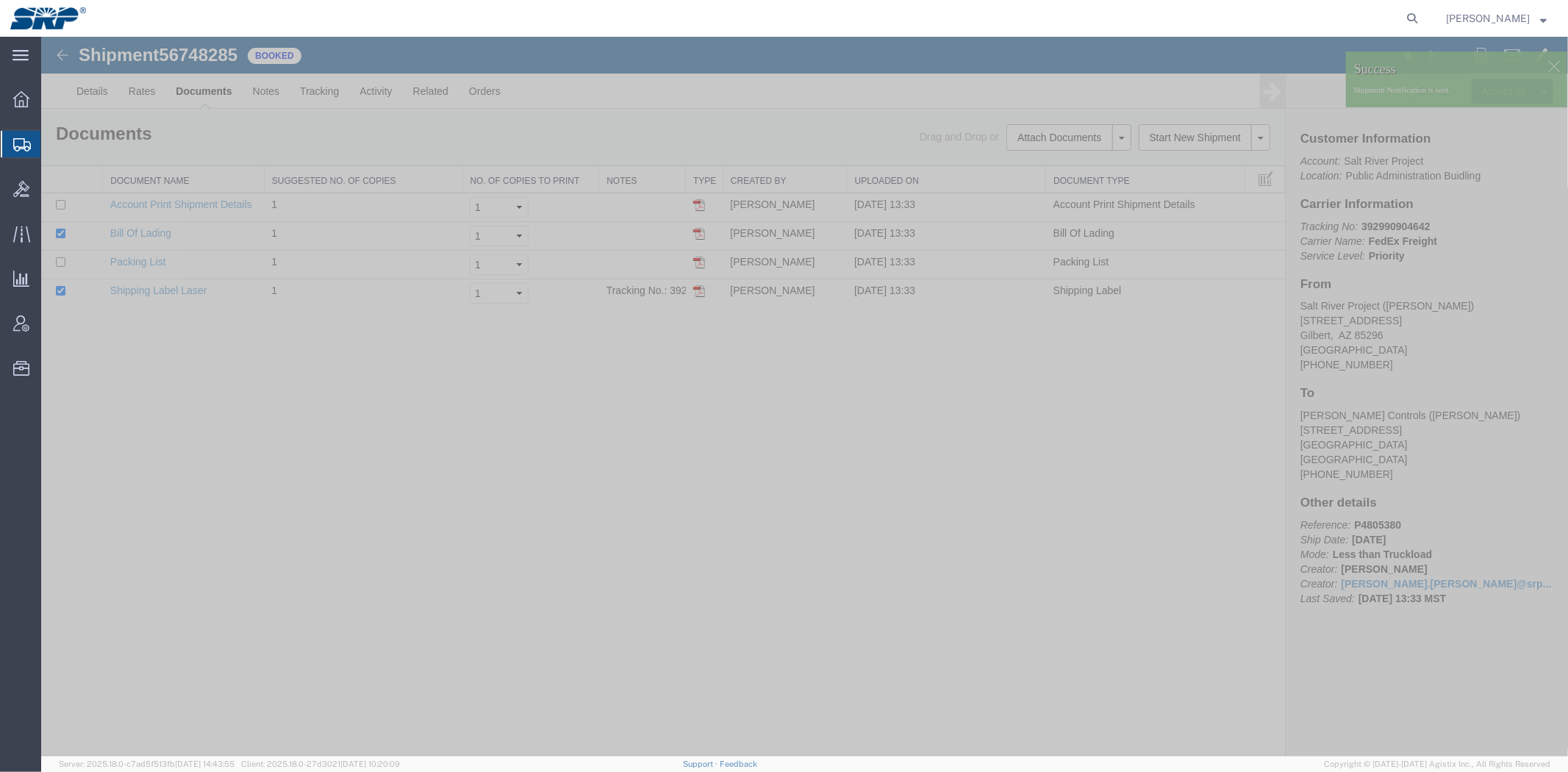
click at [1387, 223] on b "392990904642" at bounding box center [1394, 226] width 68 height 12
click at [1384, 220] on b "392990904642" at bounding box center [1394, 226] width 68 height 12
copy b "392990904642"
click at [75, 97] on link "Details" at bounding box center [91, 90] width 52 height 36
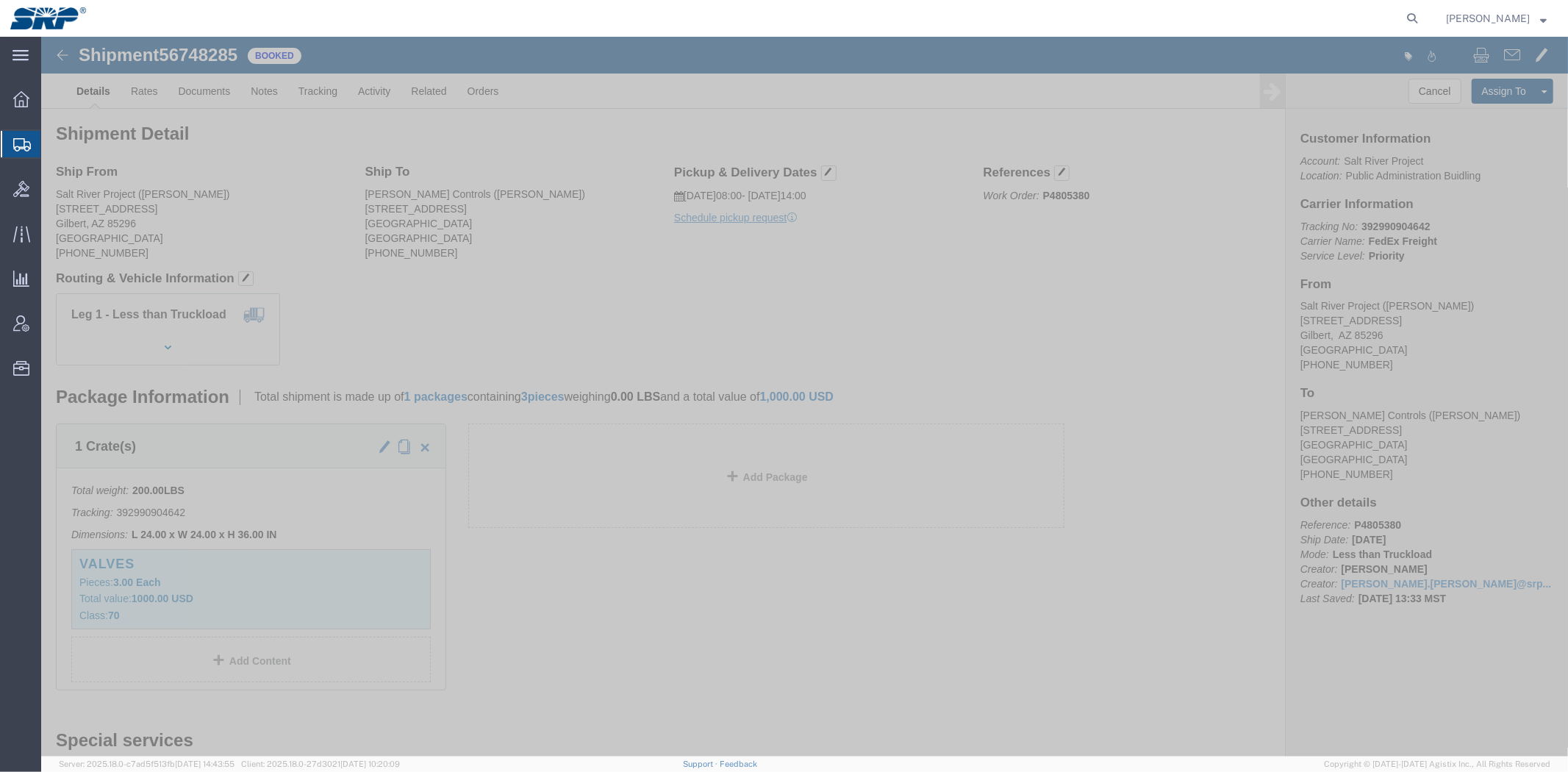
drag, startPoint x: 707, startPoint y: 152, endPoint x: 942, endPoint y: 151, distance: 235.0
click div "Ship From Salt River Project ([PERSON_NAME]) [STREET_ADDRESS][PERSON_NAME] [PHO…"
click link "Schedule pickup request"
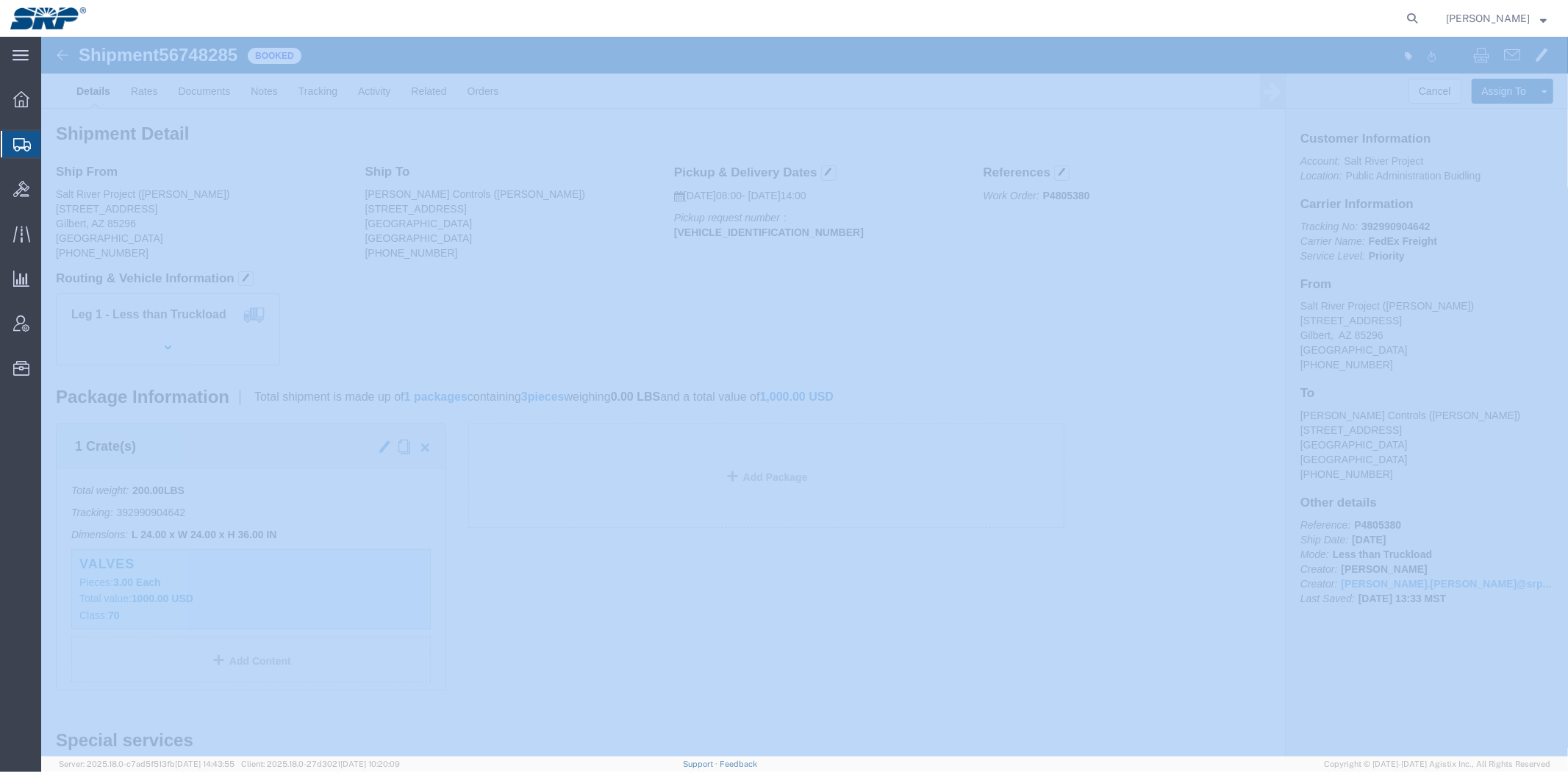
click at [0, 0] on span "Shipment Manager" at bounding box center [0, 0] width 0 height 0
